Goal: Check status: Check status

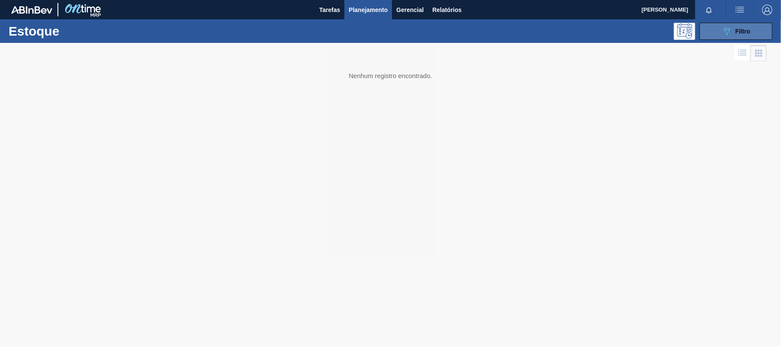
drag, startPoint x: 734, startPoint y: 22, endPoint x: 732, endPoint y: 31, distance: 8.8
click at [732, 31] on div "Estoque 089F7B8B-B2A5-4AFE-B5C0-19BA573D28AC Filtro" at bounding box center [390, 31] width 781 height 24
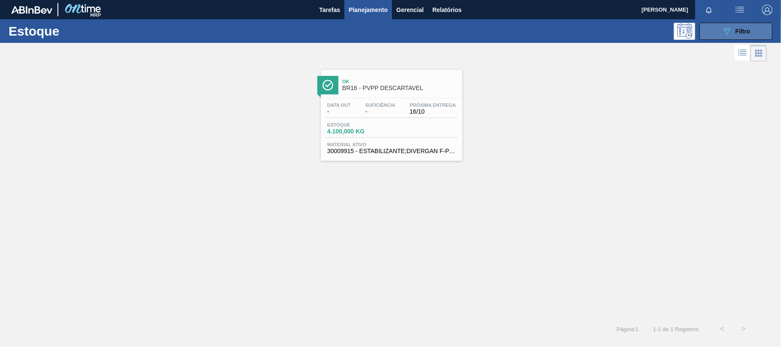
click at [732, 33] on icon "089F7B8B-B2A5-4AFE-B5C0-19BA573D28AC" at bounding box center [727, 31] width 10 height 10
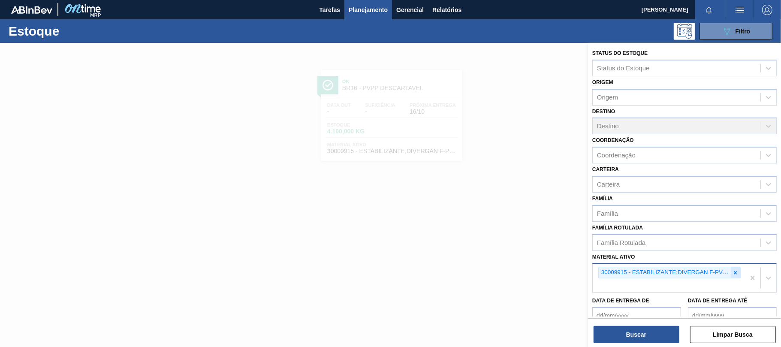
click at [736, 272] on icon at bounding box center [736, 273] width 6 height 6
paste ativo "30012329"
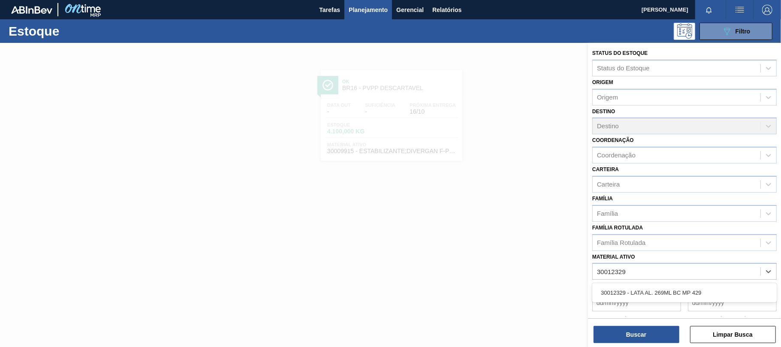
type ativo "30012329"
click at [662, 282] on div "Data de Entrega de" at bounding box center [637, 297] width 89 height 30
click at [645, 280] on div "Data de Entrega de Data de Entrega até" at bounding box center [684, 296] width 191 height 32
click at [634, 274] on div "Material ativo" at bounding box center [677, 272] width 168 height 12
paste ativo "30012329"
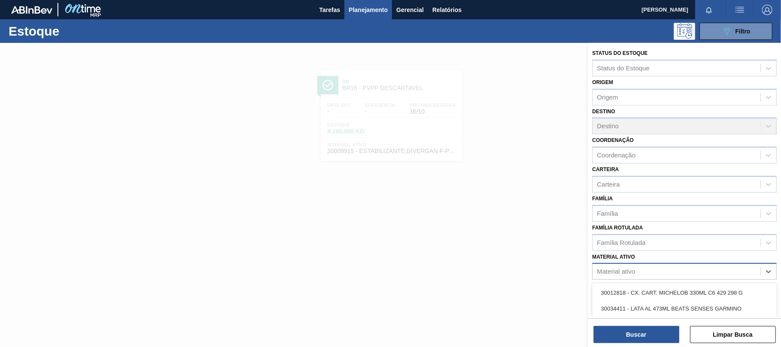
type ativo "30012329"
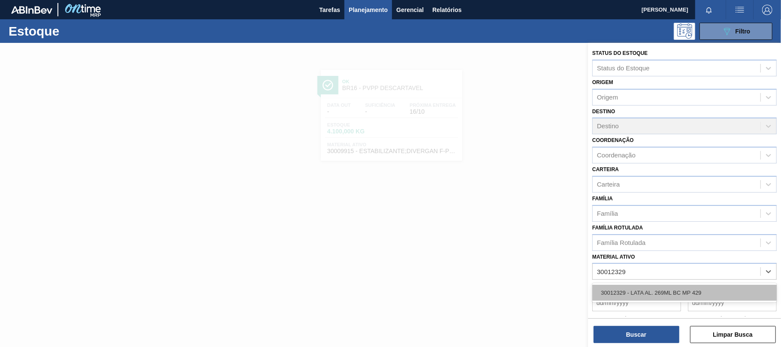
click at [634, 288] on div "30012329 - LATA AL. 269ML BC MP 429" at bounding box center [685, 293] width 185 height 16
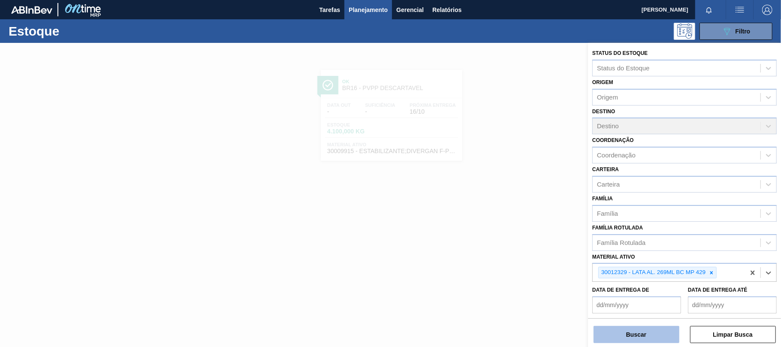
click at [646, 327] on button "Buscar" at bounding box center [637, 334] width 86 height 17
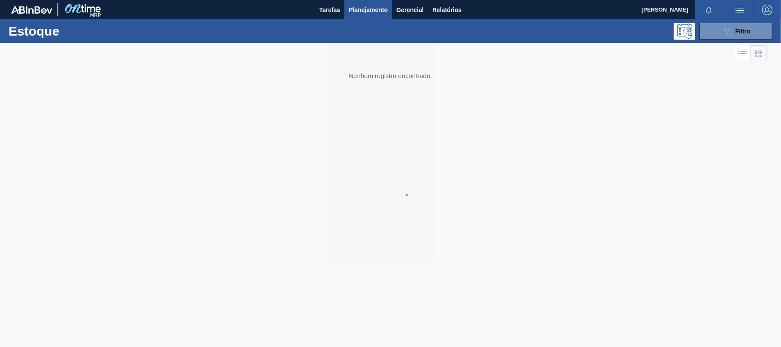
click at [640, 337] on div at bounding box center [390, 195] width 781 height 304
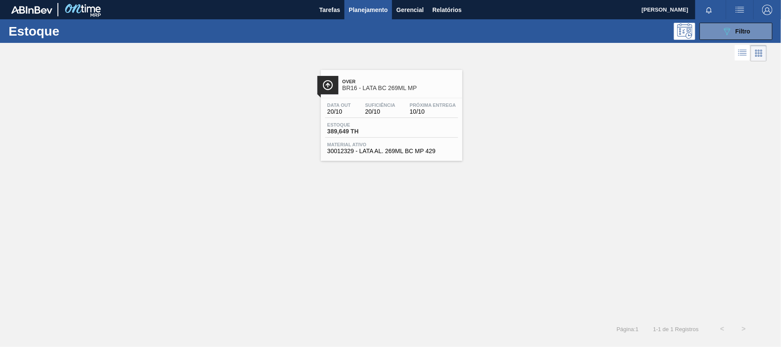
click at [395, 122] on div "Estoque 389,649 TH" at bounding box center [391, 129] width 133 height 15
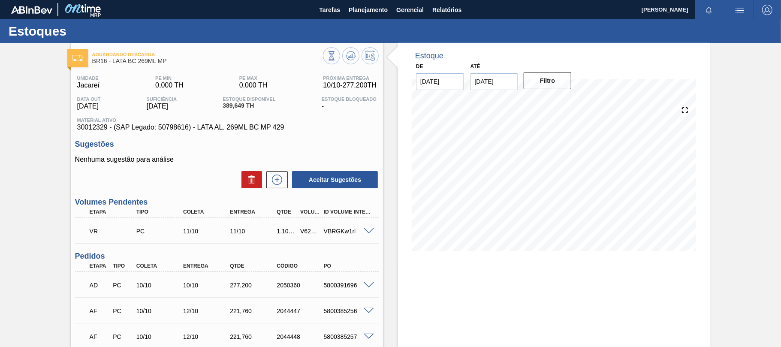
scroll to position [57, 0]
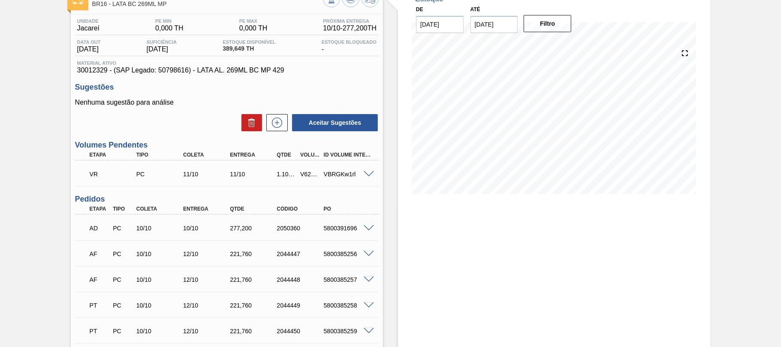
click at [340, 227] on div "5800391696" at bounding box center [348, 228] width 52 height 7
click at [339, 227] on div "5800391696" at bounding box center [348, 228] width 52 height 7
copy div "5800391696"
click at [362, 227] on div at bounding box center [370, 227] width 17 height 6
click at [363, 227] on div at bounding box center [370, 227] width 17 height 6
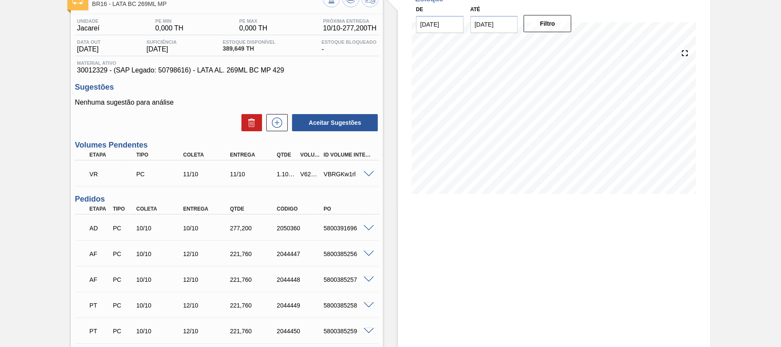
click at [365, 227] on span at bounding box center [369, 228] width 10 height 6
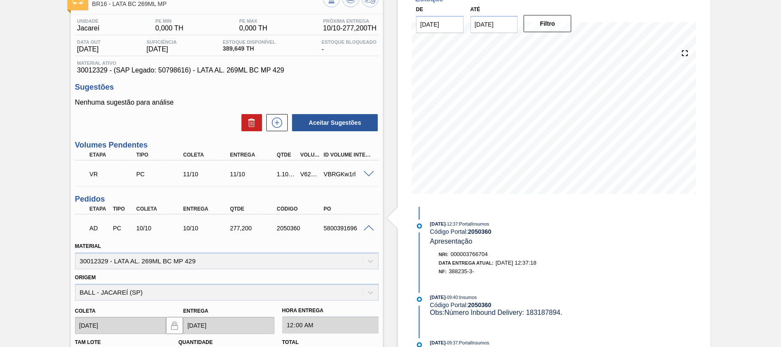
click at [370, 229] on span at bounding box center [369, 228] width 10 height 6
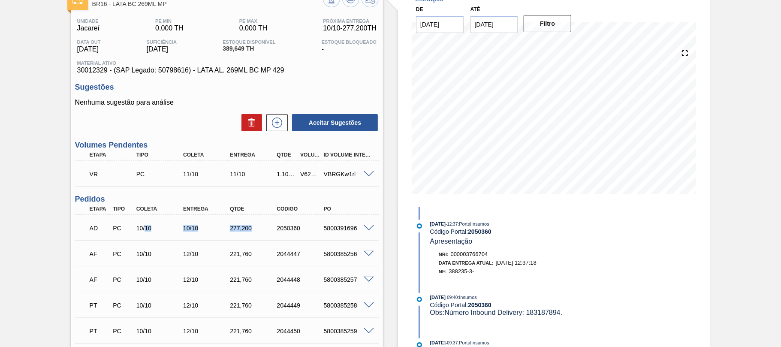
drag, startPoint x: 144, startPoint y: 227, endPoint x: 330, endPoint y: 229, distance: 185.4
click at [276, 229] on div "AD PC 10/10 10/10 277,[PHONE_NUMBER] 5800391696" at bounding box center [224, 227] width 281 height 17
click at [336, 232] on div "AD PC 10/10 10/10 277,[PHONE_NUMBER] 5800391696" at bounding box center [224, 227] width 281 height 17
click at [333, 228] on div "5800391696" at bounding box center [348, 228] width 52 height 7
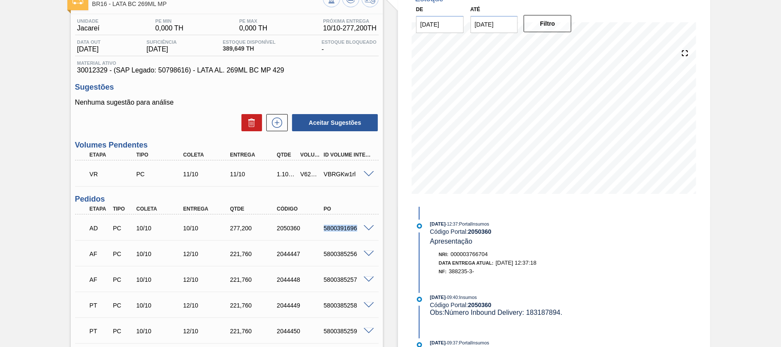
click at [333, 228] on div "5800391696" at bounding box center [348, 228] width 52 height 7
